Goal: Understand process/instructions: Learn about a topic

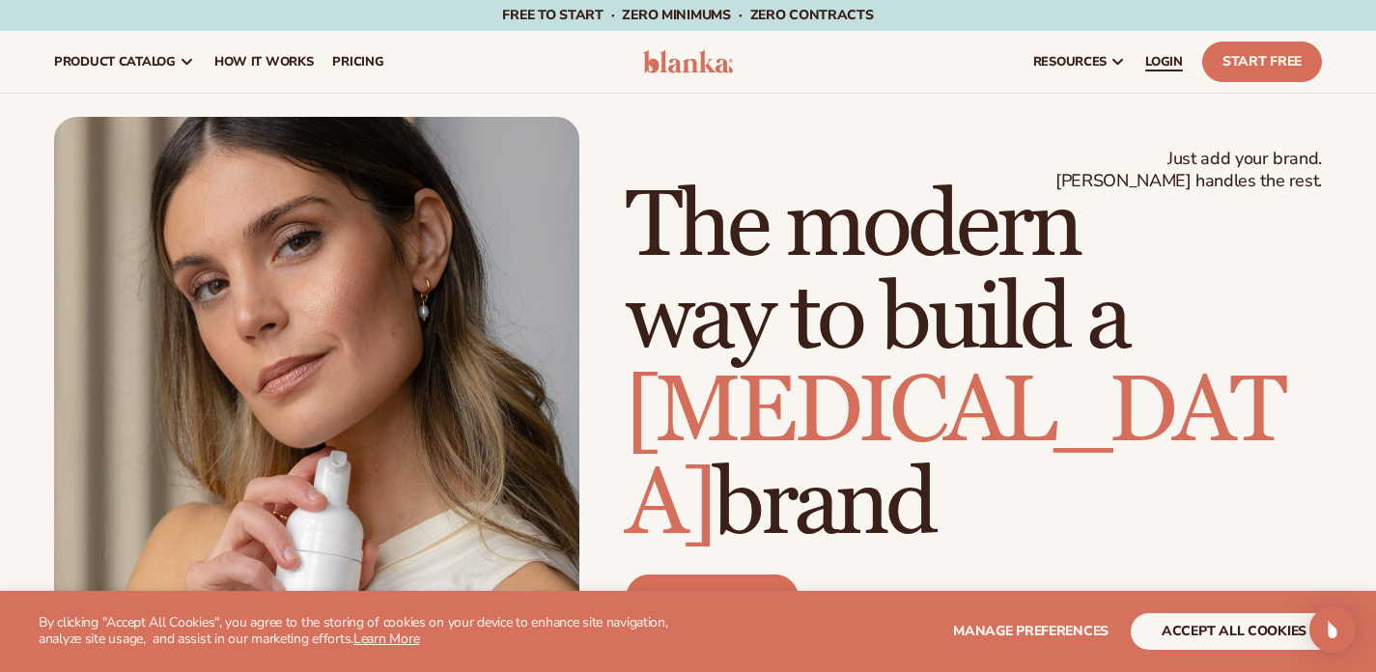
click at [1145, 60] on span "LOGIN" at bounding box center [1164, 61] width 38 height 15
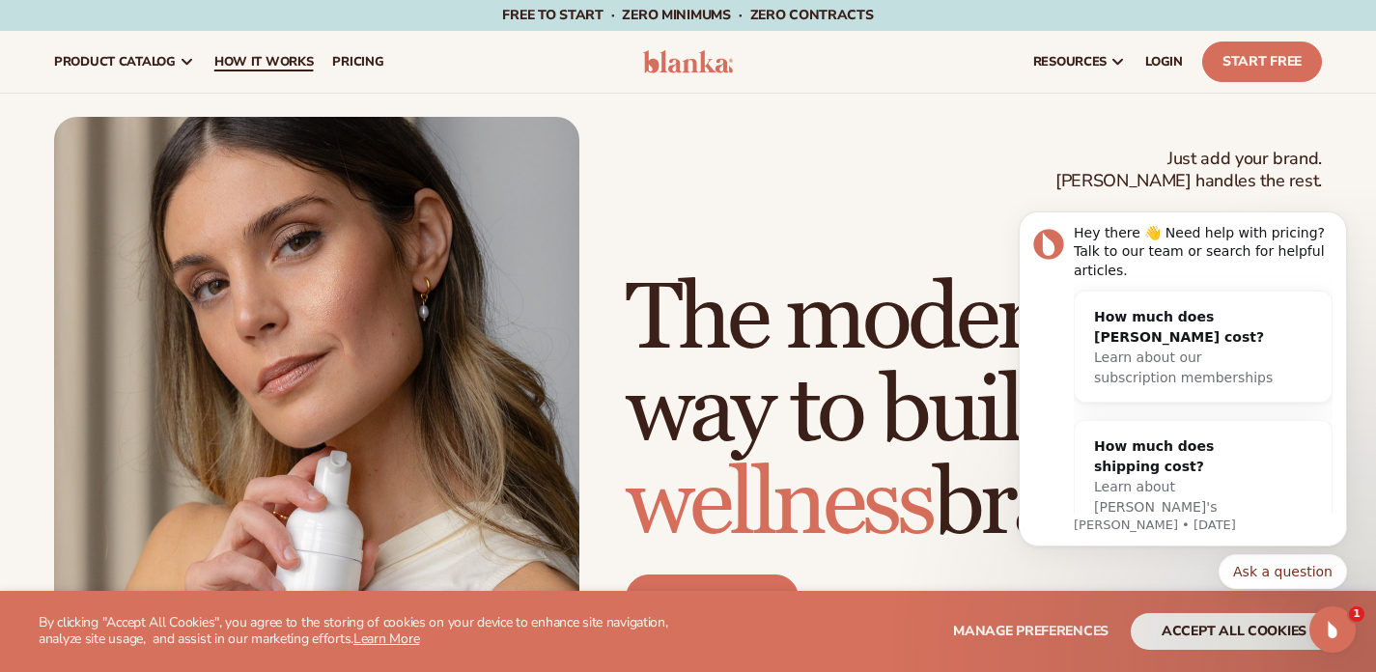
click at [282, 67] on span "How It Works" at bounding box center [263, 61] width 99 height 15
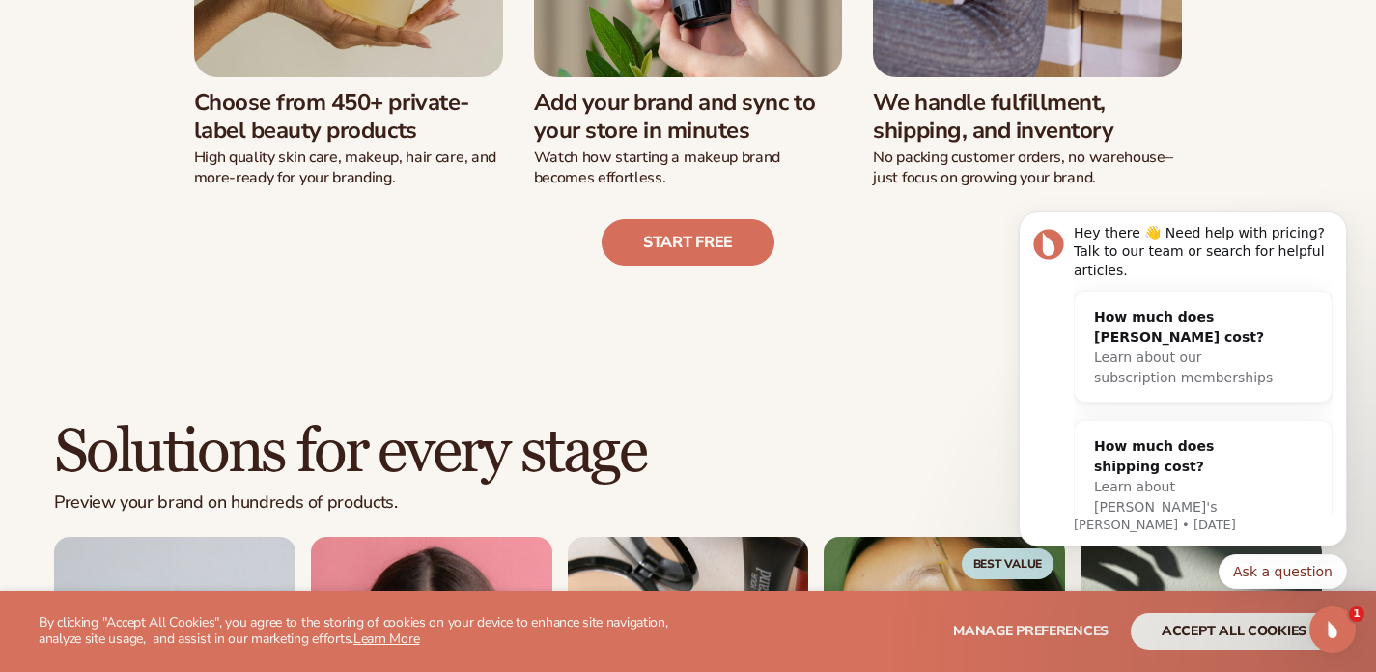
scroll to position [781, 0]
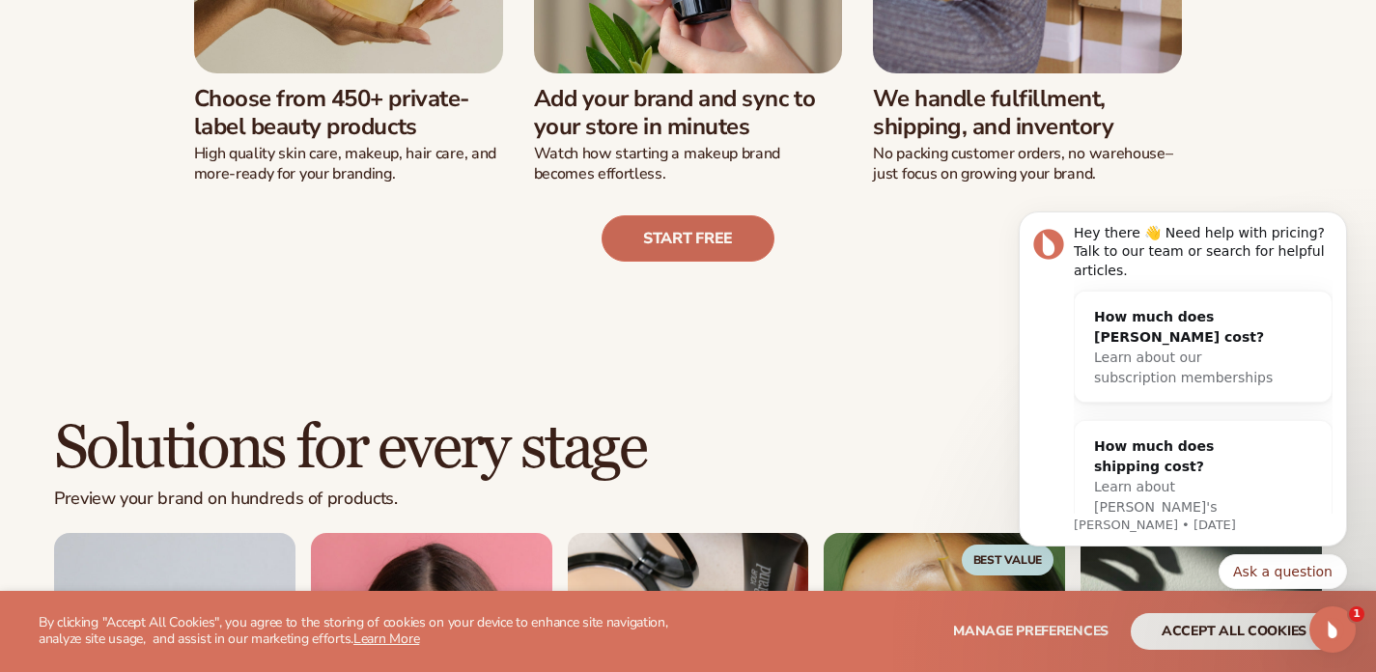
click at [646, 237] on link "Start free" at bounding box center [688, 238] width 173 height 46
